Goal: Book appointment/travel/reservation

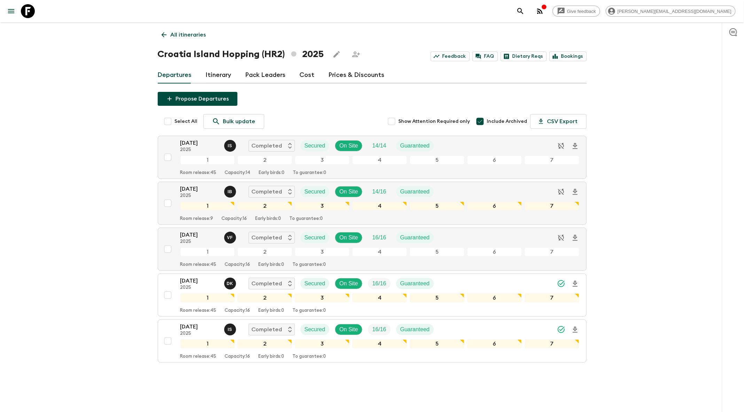
click at [582, 9] on div "Give feedback [PERSON_NAME][EMAIL_ADDRESS][DOMAIN_NAME]" at bounding box center [372, 11] width 744 height 22
click at [525, 10] on icon "search adventures" at bounding box center [520, 11] width 8 height 8
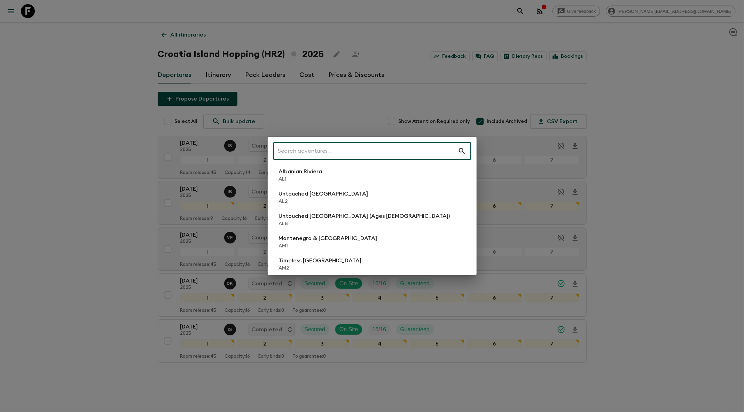
click at [378, 150] on input "text" at bounding box center [365, 150] width 184 height 19
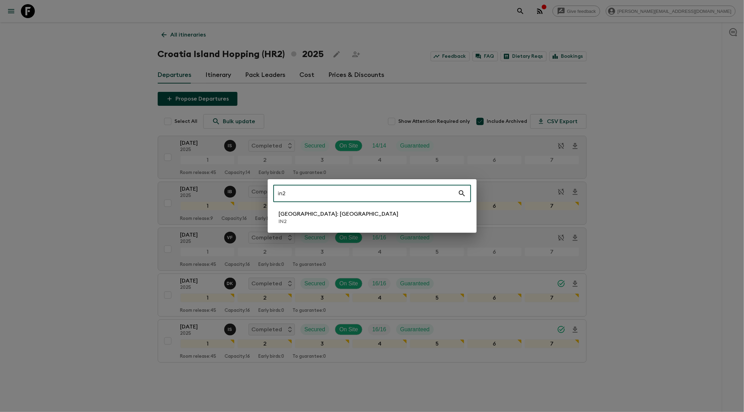
type input "in2"
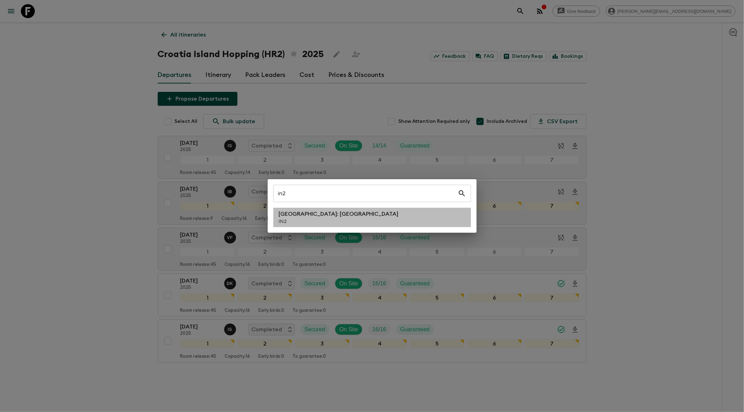
click at [333, 220] on li "[GEOGRAPHIC_DATA]: [GEOGRAPHIC_DATA] IN2" at bounding box center [372, 217] width 198 height 19
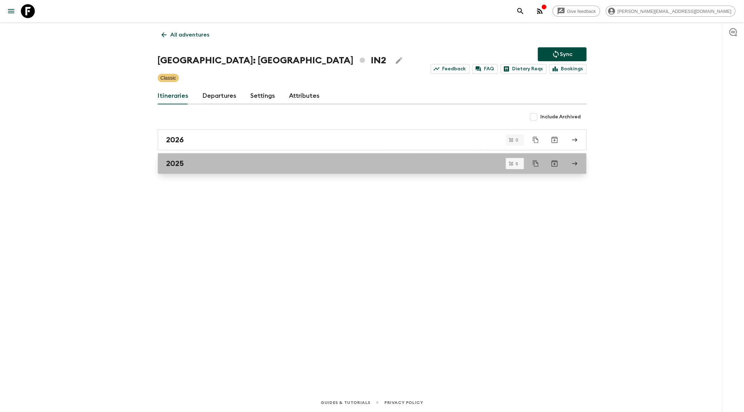
click at [333, 159] on div "2025" at bounding box center [365, 163] width 398 height 9
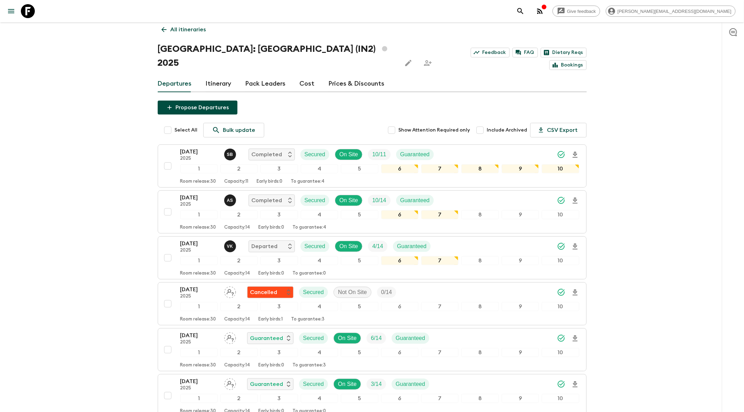
scroll to position [56, 0]
